Goal: Task Accomplishment & Management: Use online tool/utility

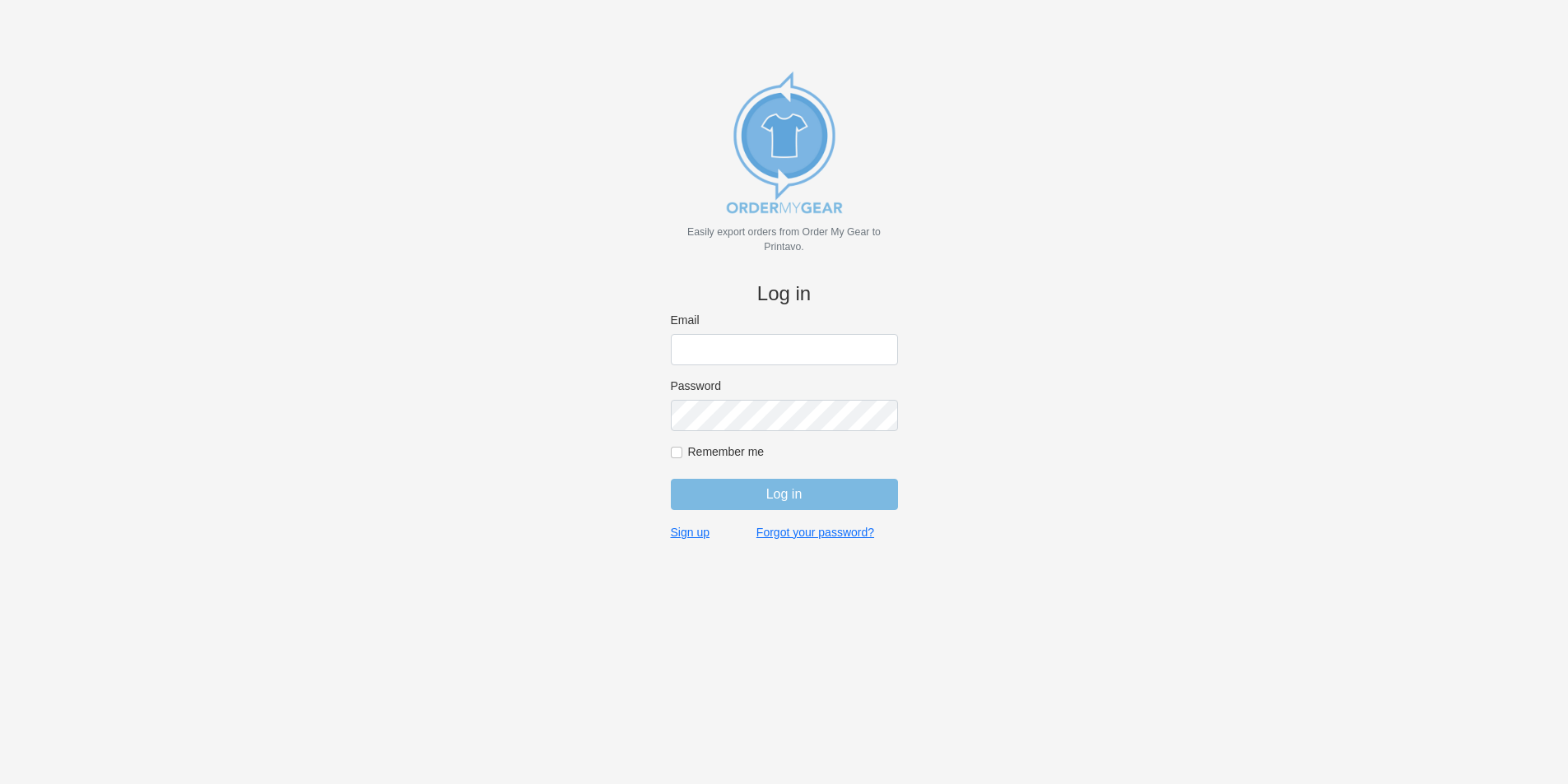
type input "[PERSON_NAME][EMAIL_ADDRESS][DOMAIN_NAME]"
click at [783, 494] on input "Log in" at bounding box center [784, 495] width 227 height 32
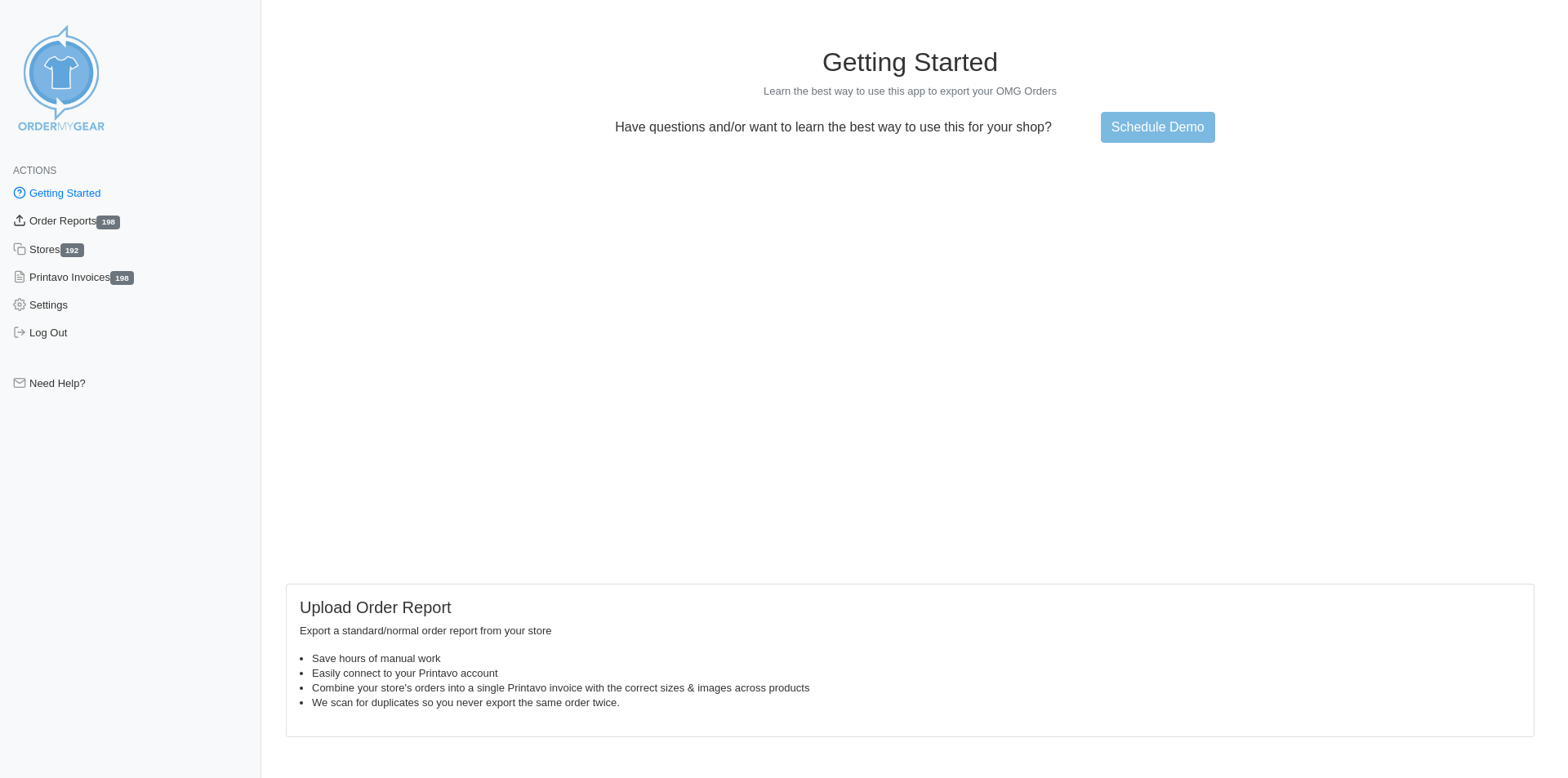
click at [69, 218] on link "Order Reports 198" at bounding box center [131, 221] width 261 height 28
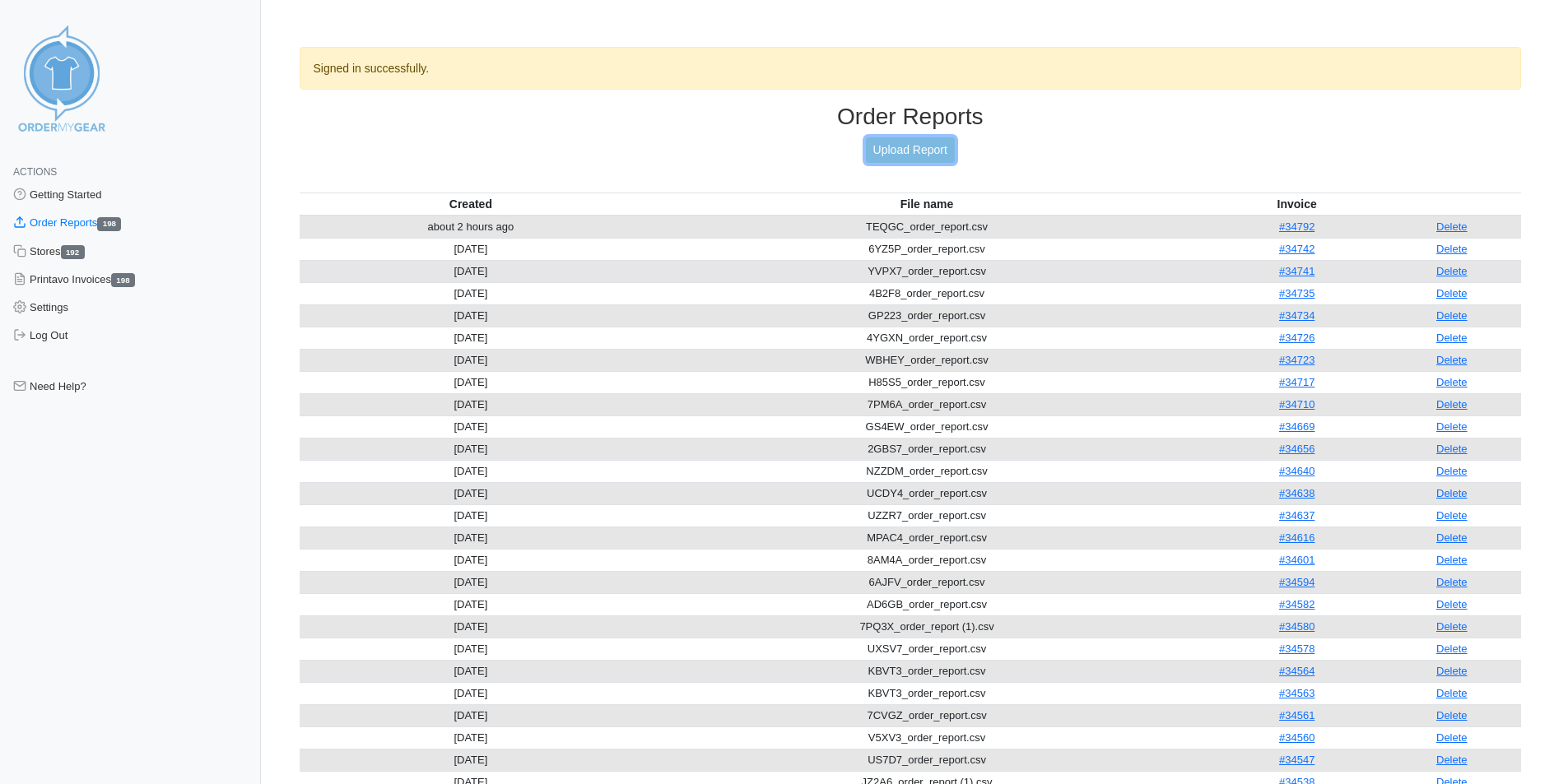
click at [931, 152] on link "Upload Report" at bounding box center [910, 149] width 89 height 25
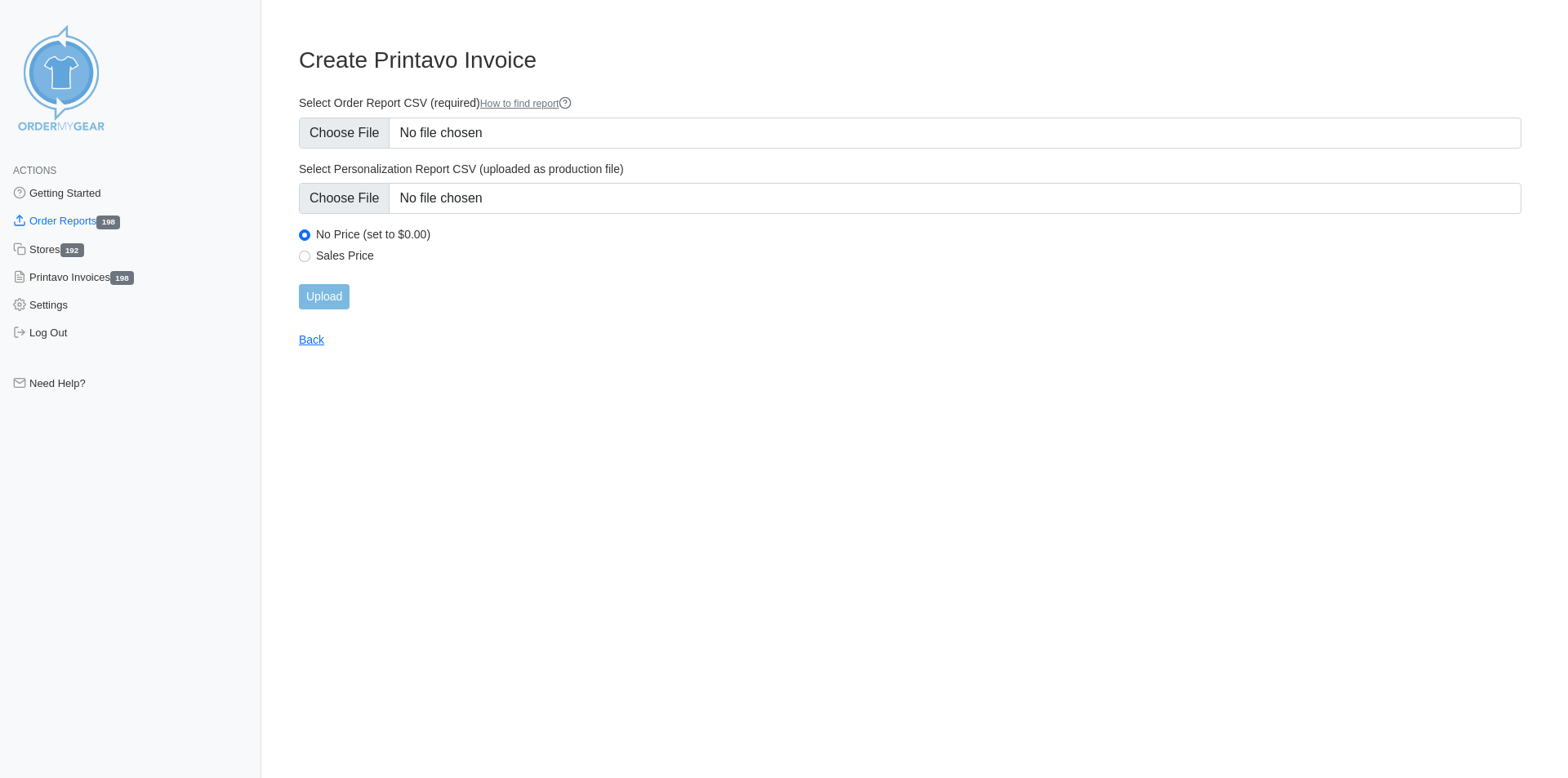
type input "C:\fakepath\MQ5A8_order_report.csv"
click at [325, 295] on input "Upload" at bounding box center [324, 296] width 51 height 25
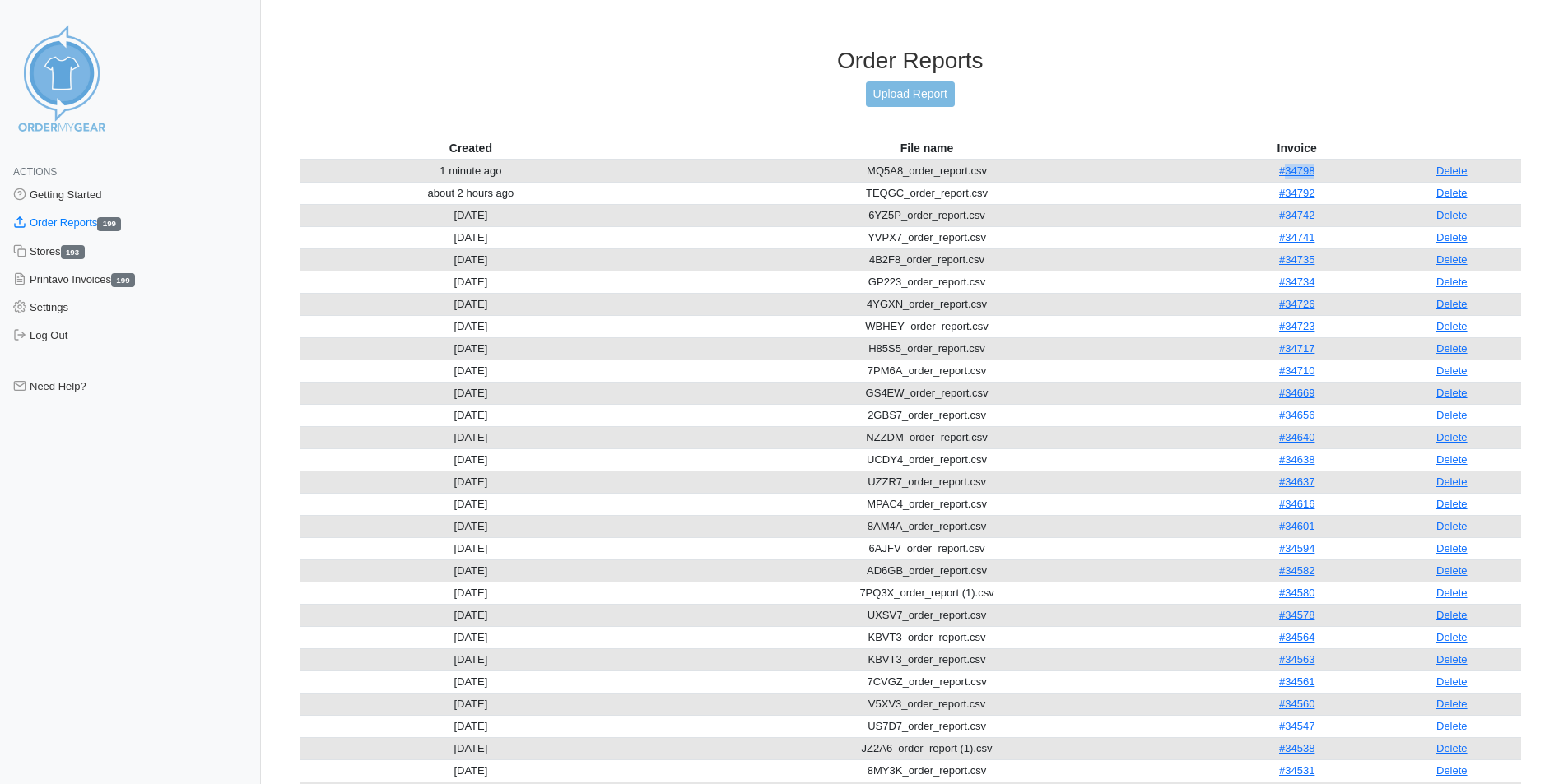
drag, startPoint x: 1327, startPoint y: 174, endPoint x: 1321, endPoint y: 200, distance: 26.7
click at [1290, 176] on td "#34798" at bounding box center [1297, 171] width 171 height 23
copy link "34798"
